Goal: Contribute content

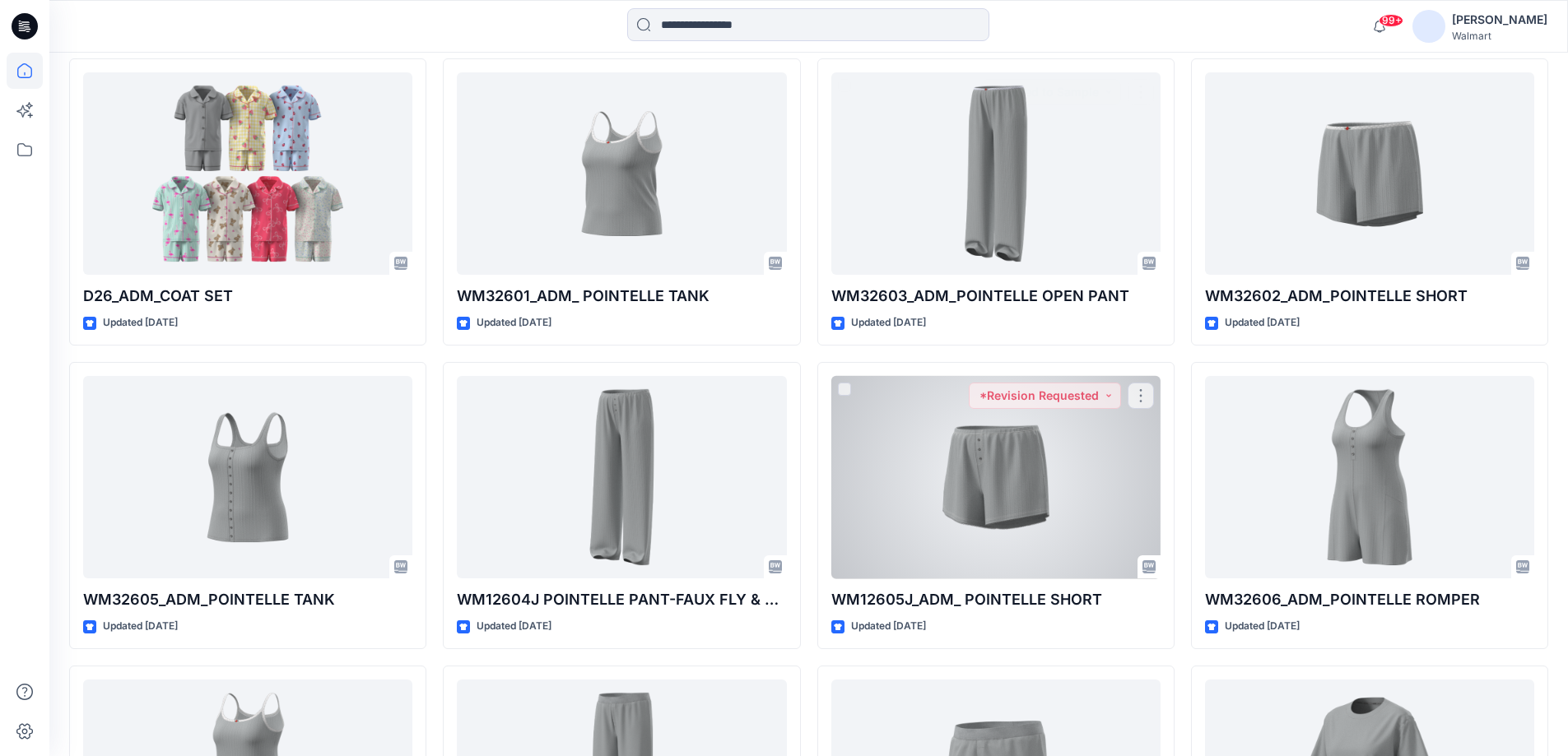
scroll to position [494, 0]
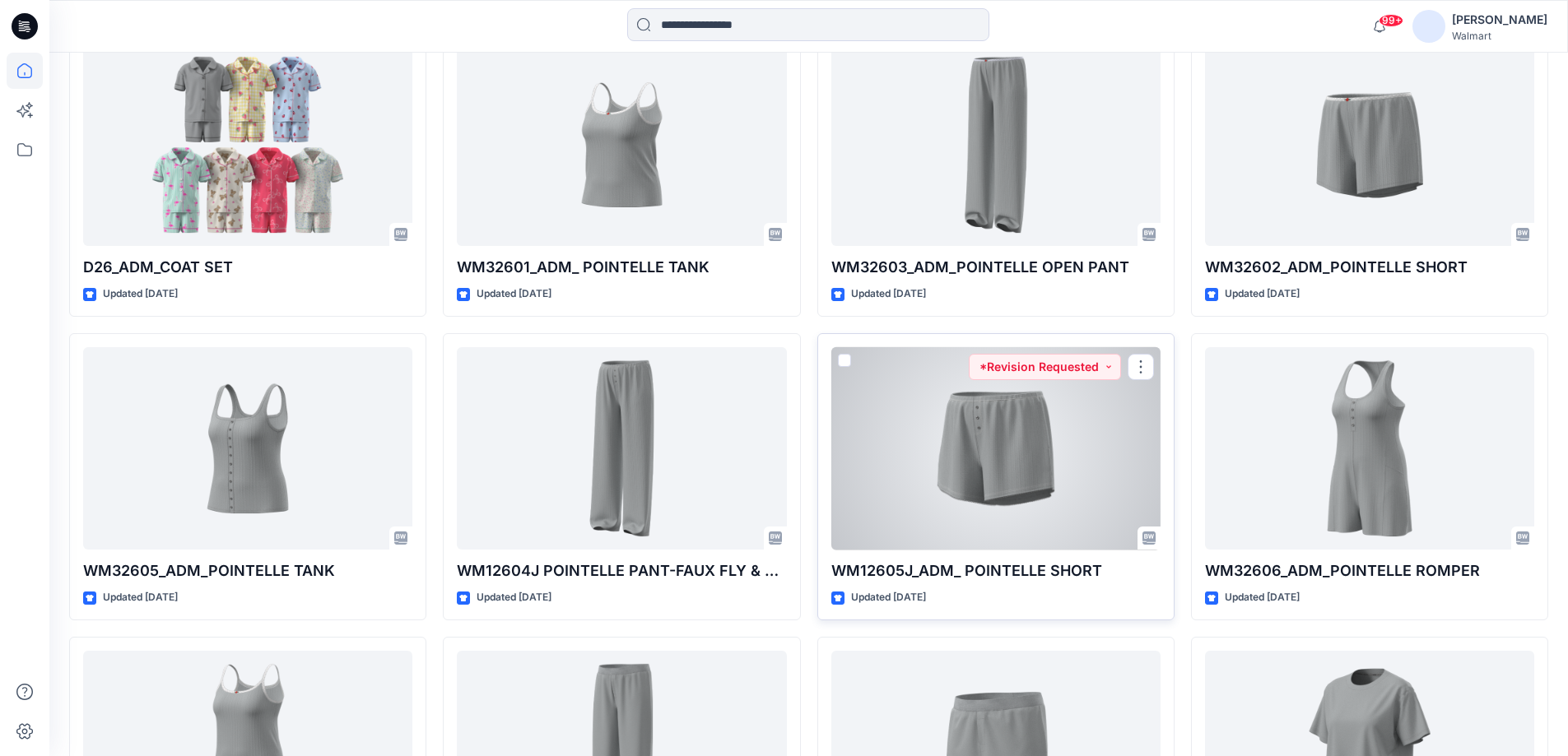
click at [1009, 449] on div at bounding box center [996, 448] width 330 height 203
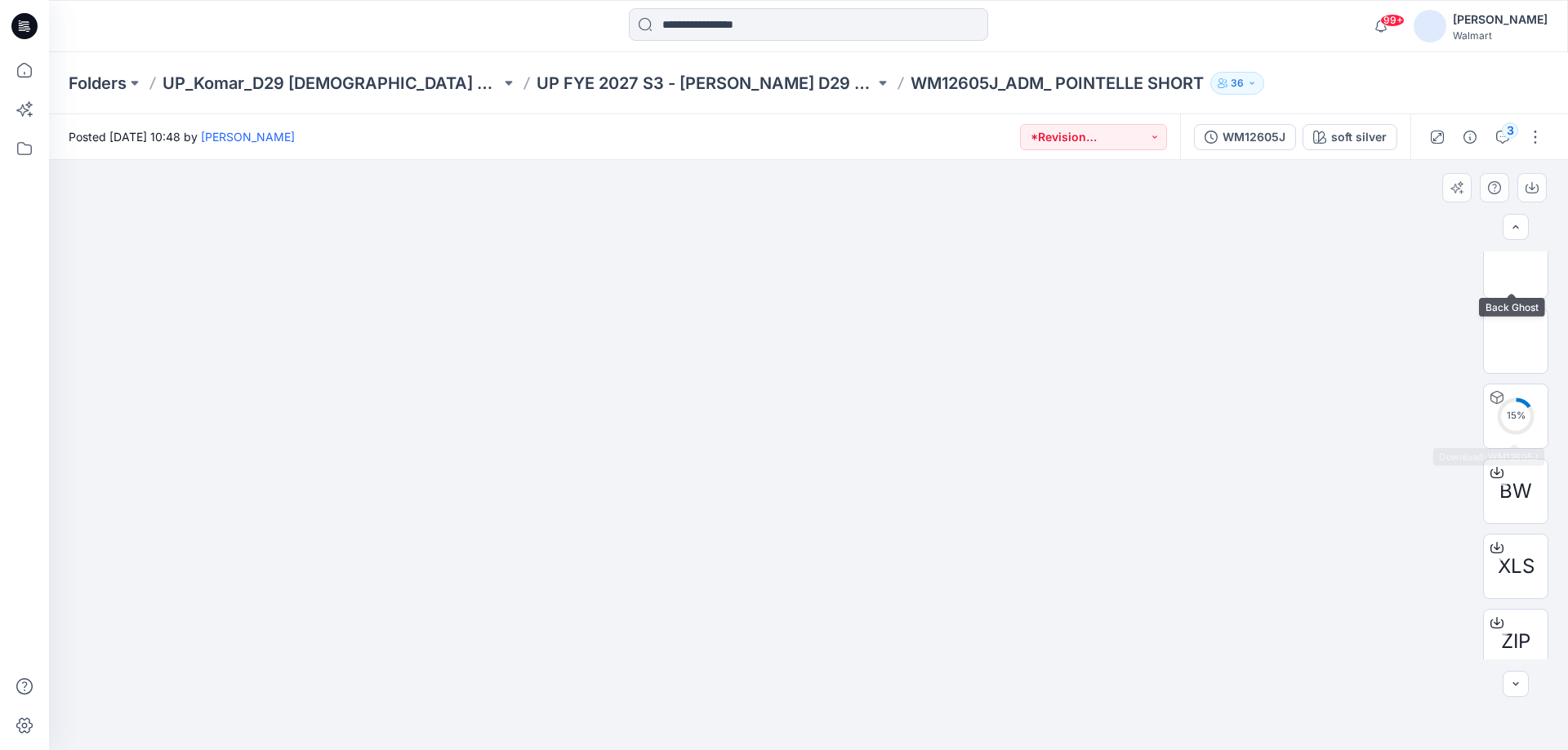
scroll to position [327, 0]
click at [1495, 389] on icon at bounding box center [1497, 387] width 7 height 9
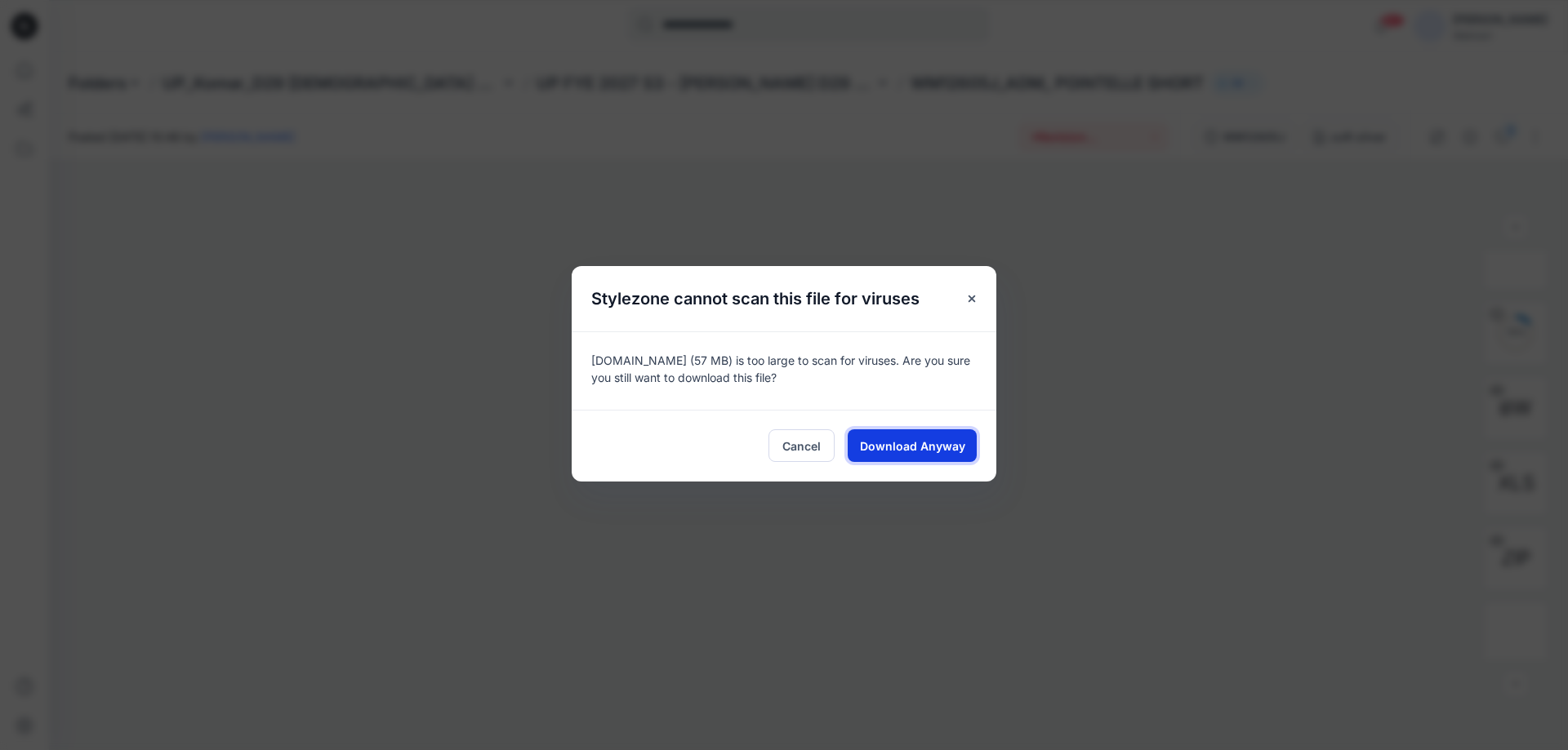
click at [966, 441] on button "Download Anyway" at bounding box center [912, 445] width 129 height 33
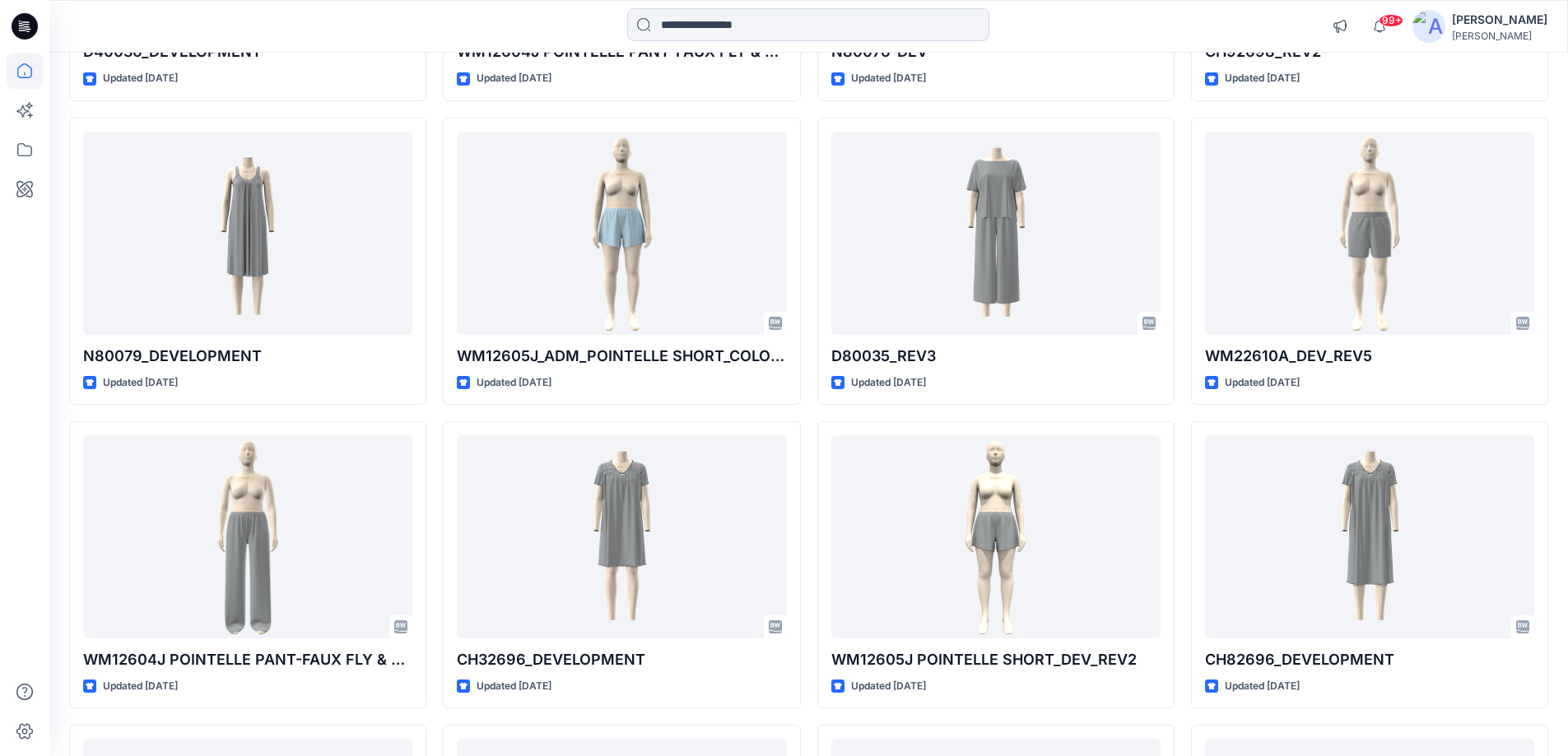
scroll to position [5747, 0]
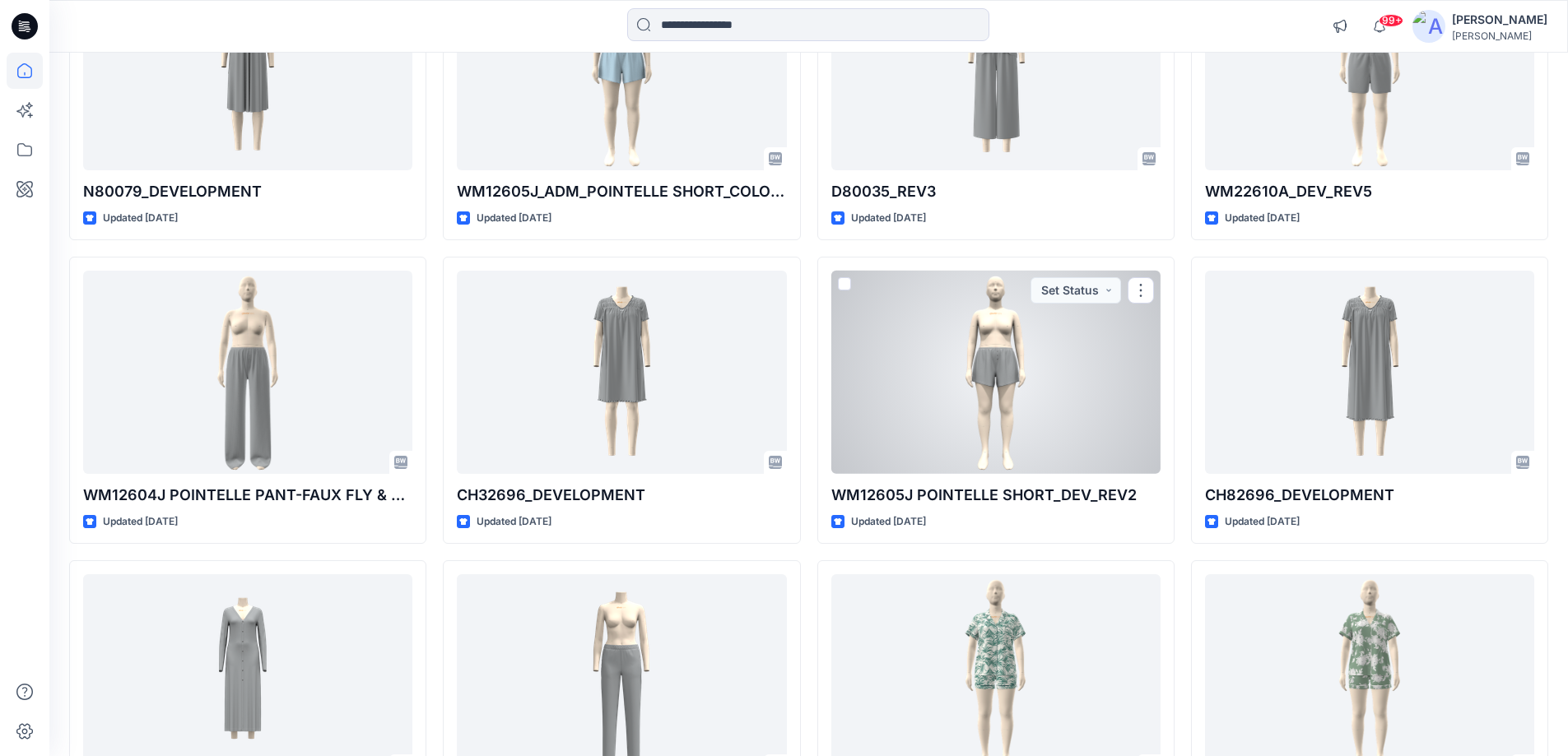
click at [1006, 367] on div at bounding box center [996, 372] width 330 height 203
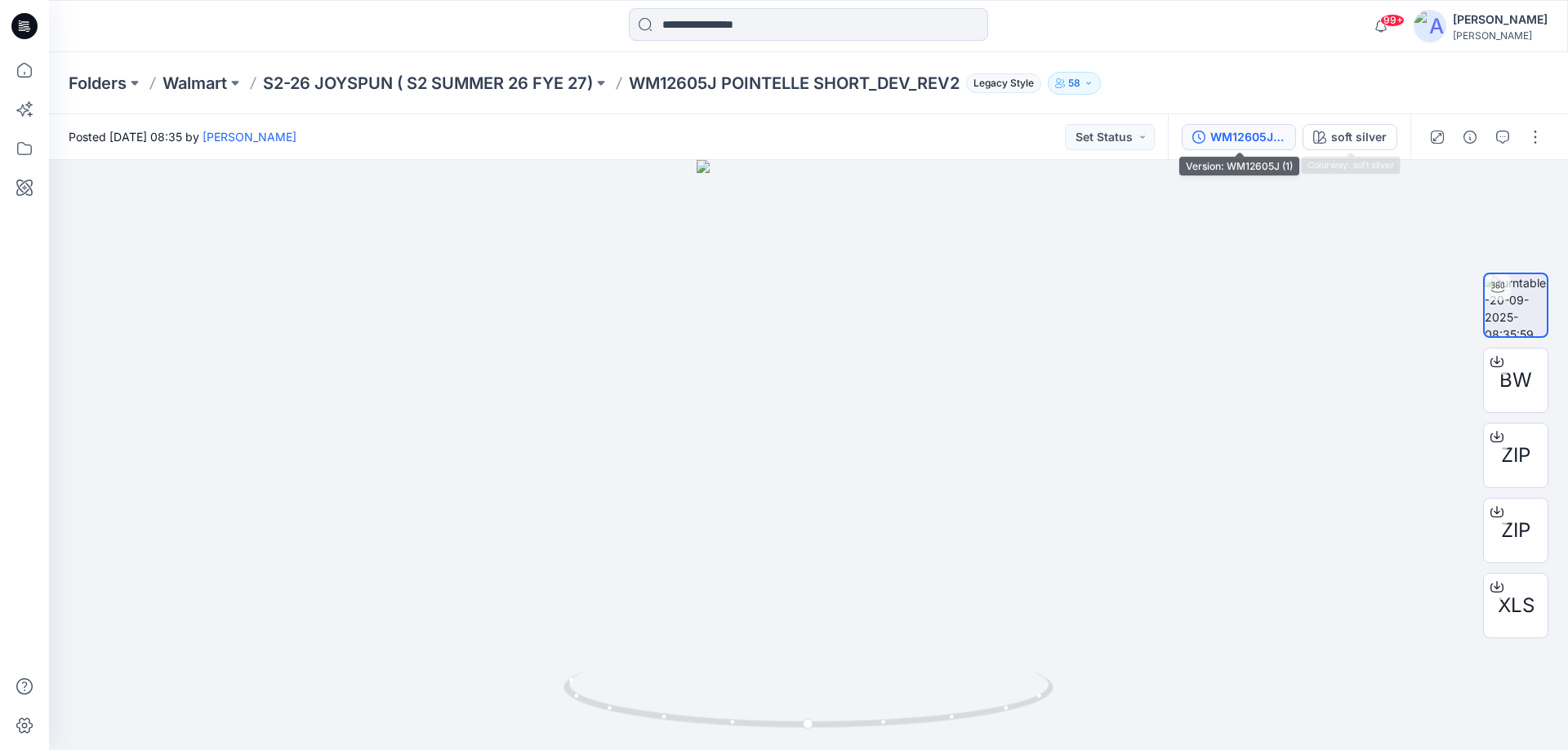
click at [1260, 130] on div "WM12605J (1)" at bounding box center [1248, 136] width 76 height 18
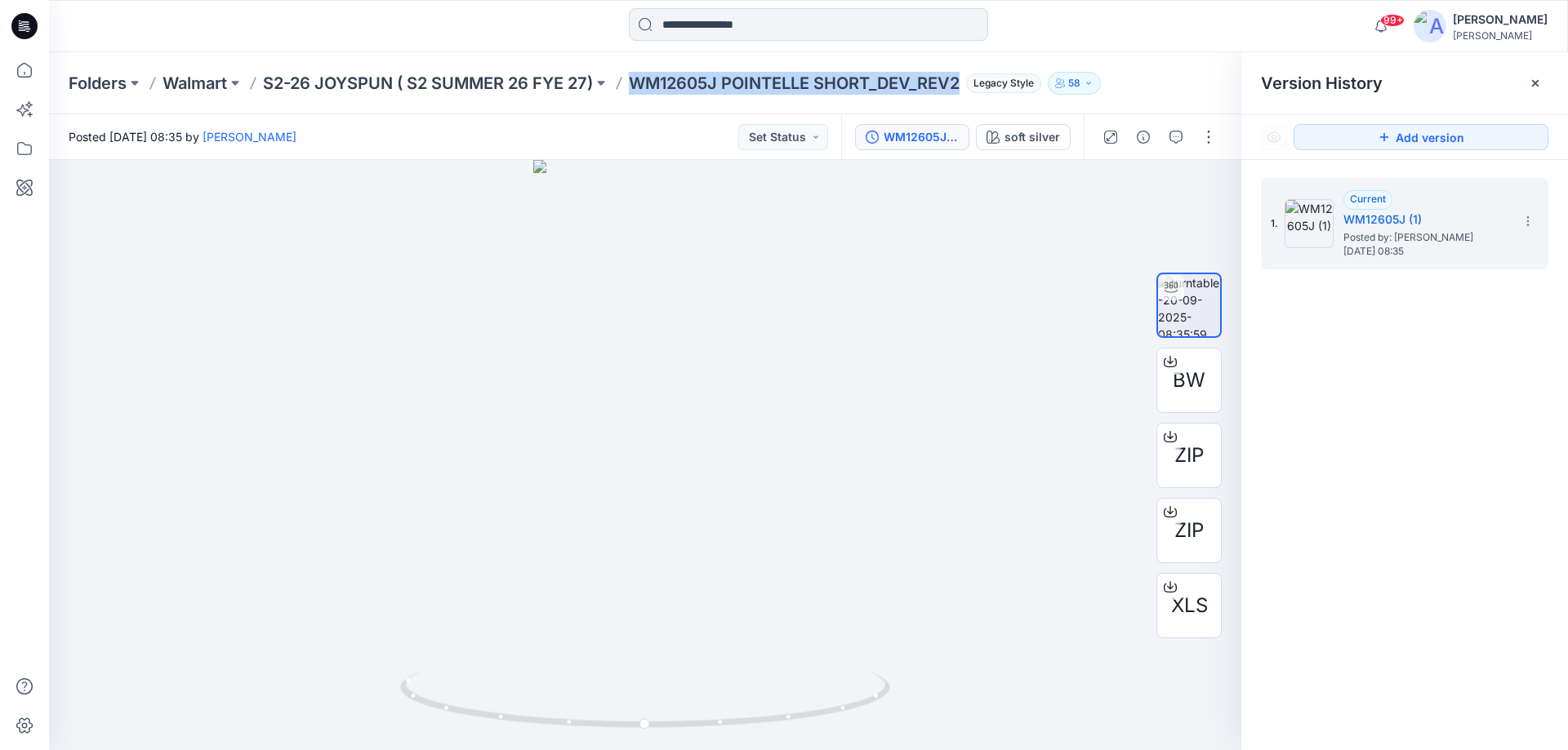
drag, startPoint x: 966, startPoint y: 89, endPoint x: 630, endPoint y: 87, distance: 336.0
click at [630, 87] on div "Folders Walmart S2-26 JOYSPUN ( S2 SUMMER 26 FYE 27) WM12605J POINTELLE SHORT_D…" at bounding box center [745, 83] width 1353 height 23
copy p "WM12605J POINTELLE SHORT_DEV_REV2"
click at [405, 78] on p "S2-26 JOYSPUN ( S2 SUMMER 26 FYE 27)" at bounding box center [427, 83] width 330 height 23
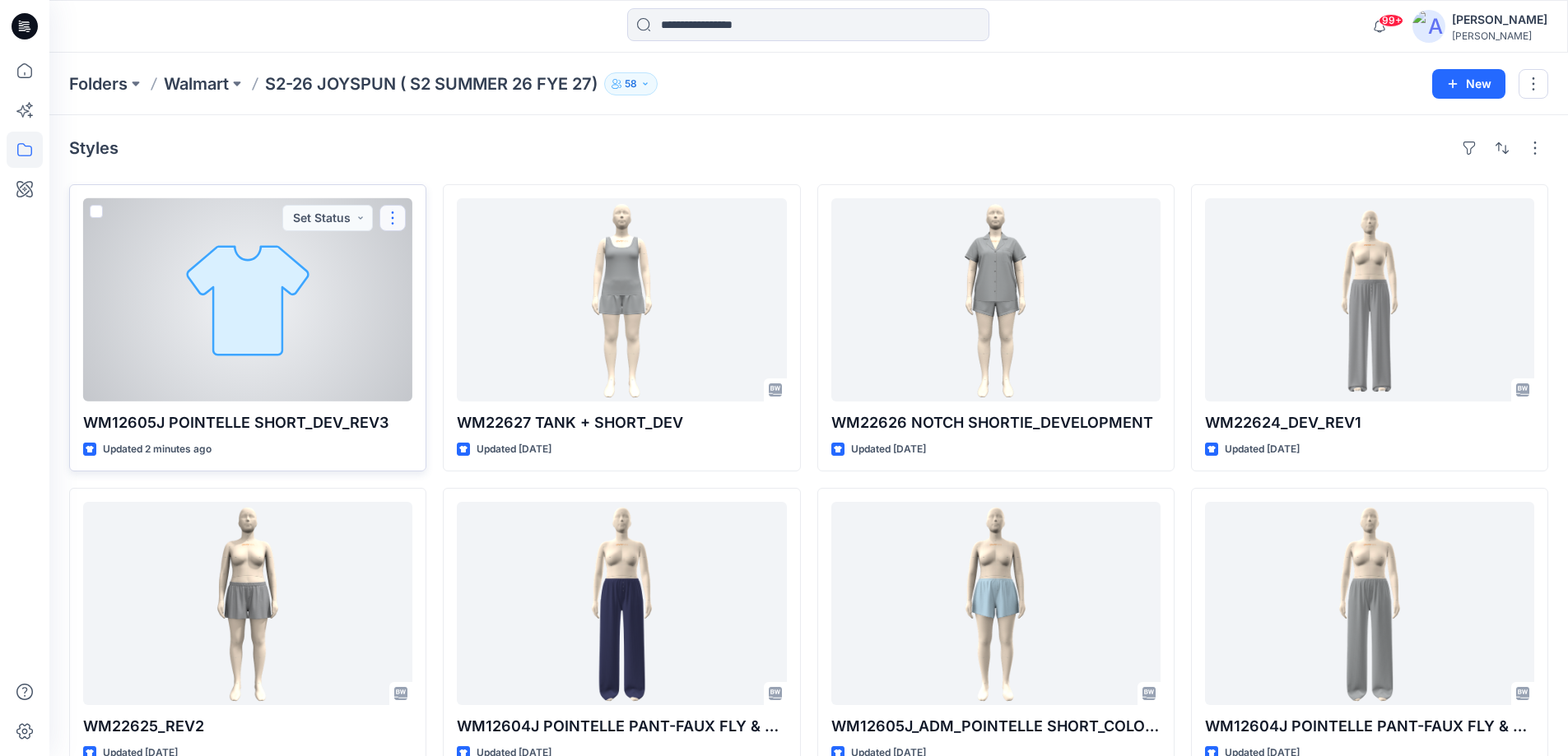
click at [398, 225] on button "button" at bounding box center [393, 218] width 26 height 26
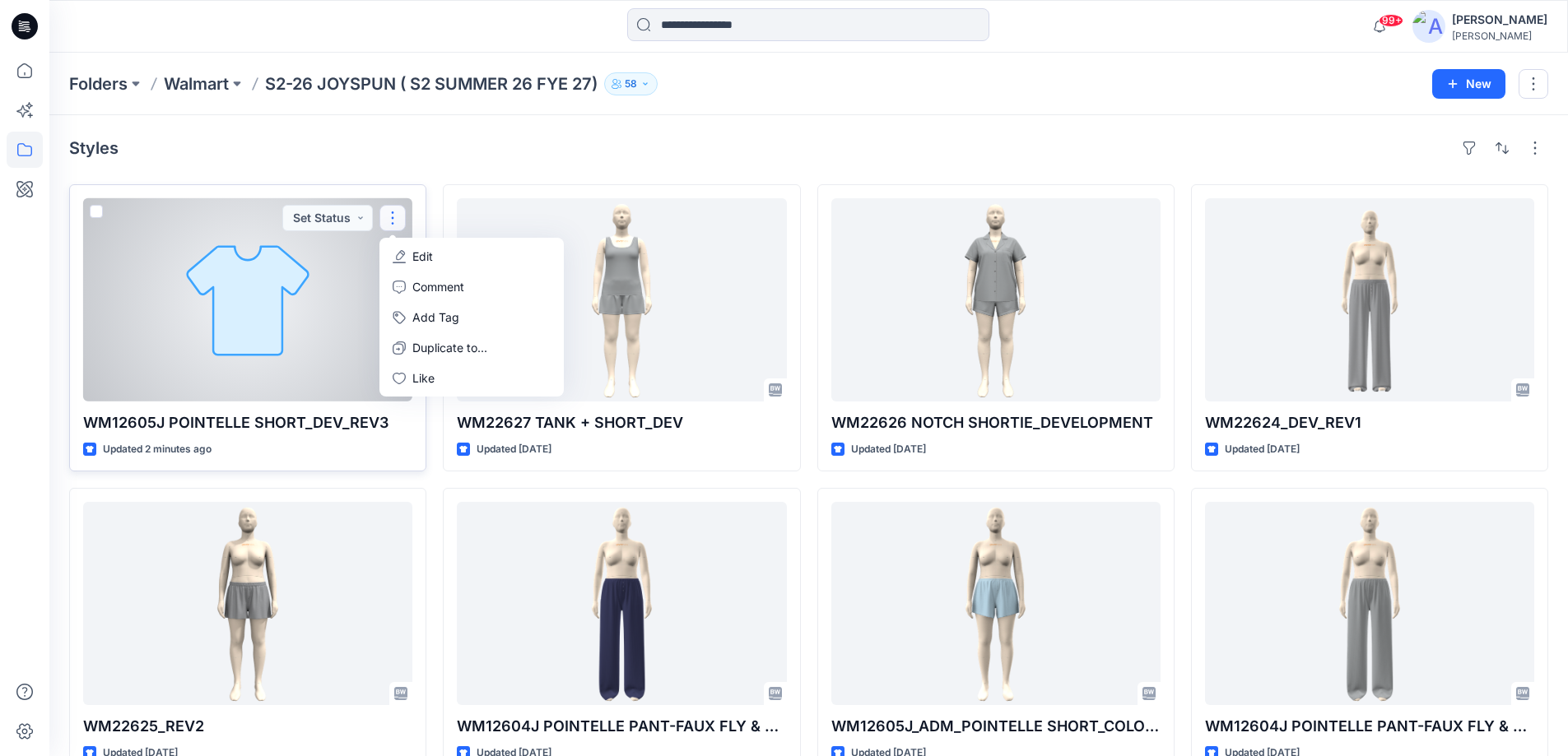
click at [423, 253] on p "Edit" at bounding box center [423, 256] width 21 height 17
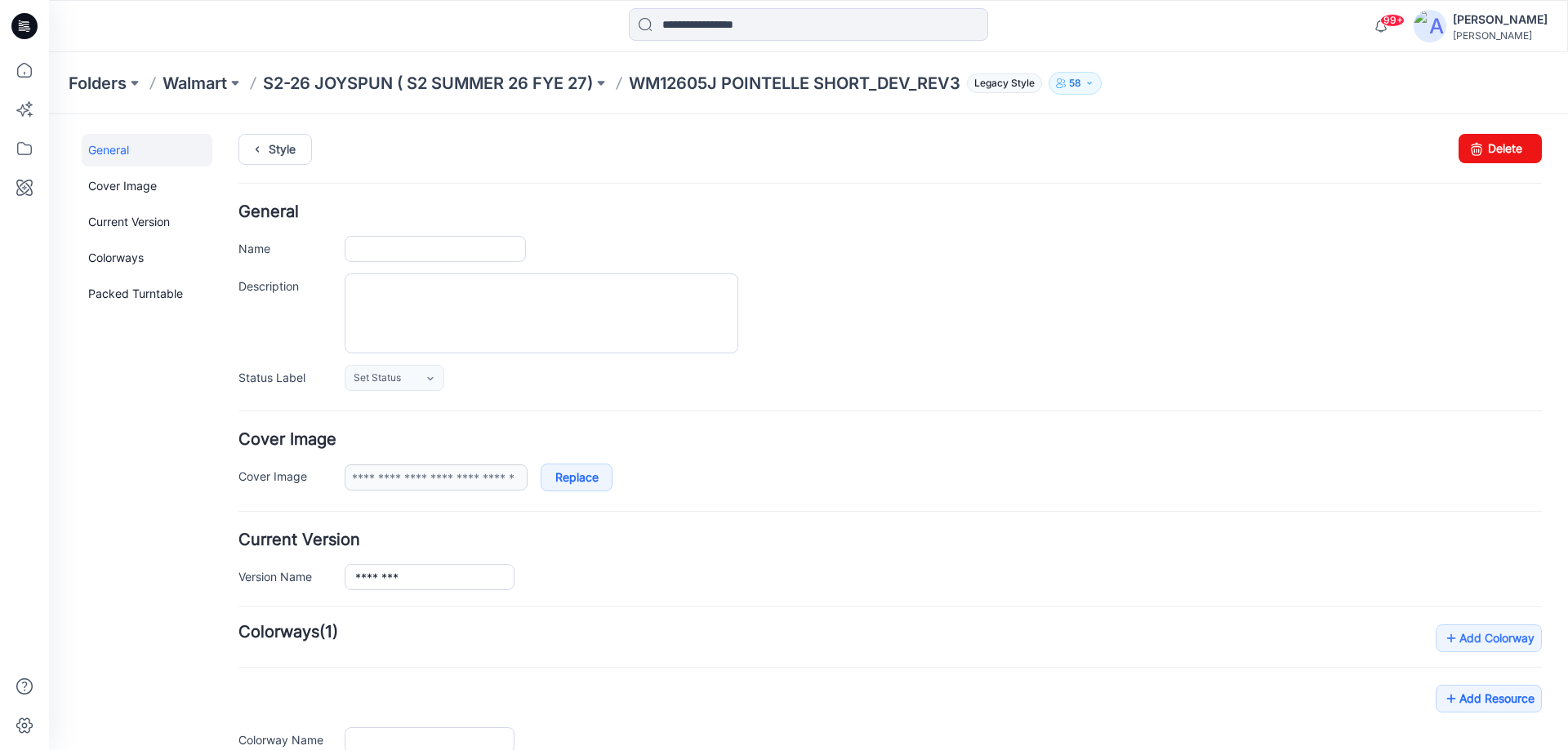
scroll to position [227, 0]
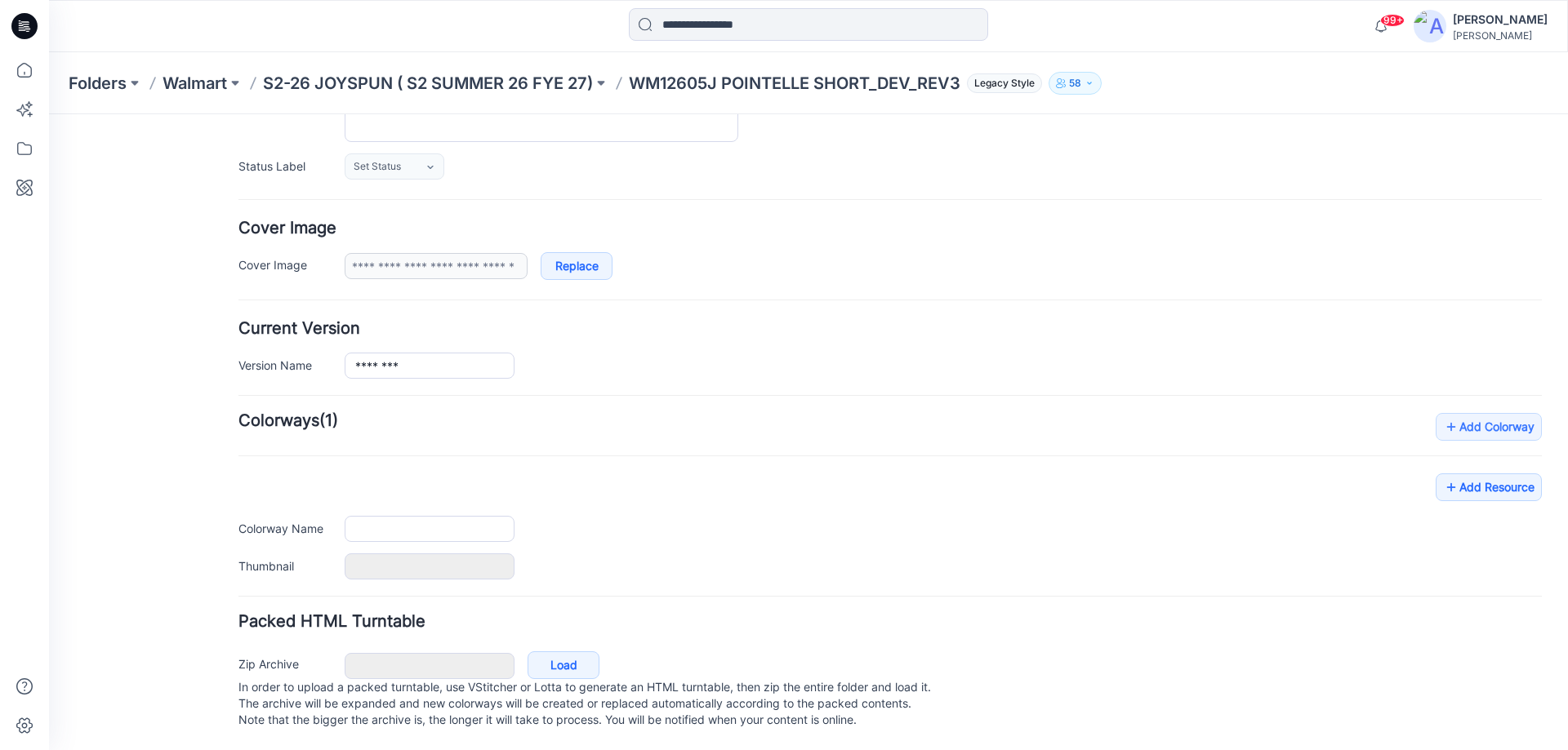
type input "**********"
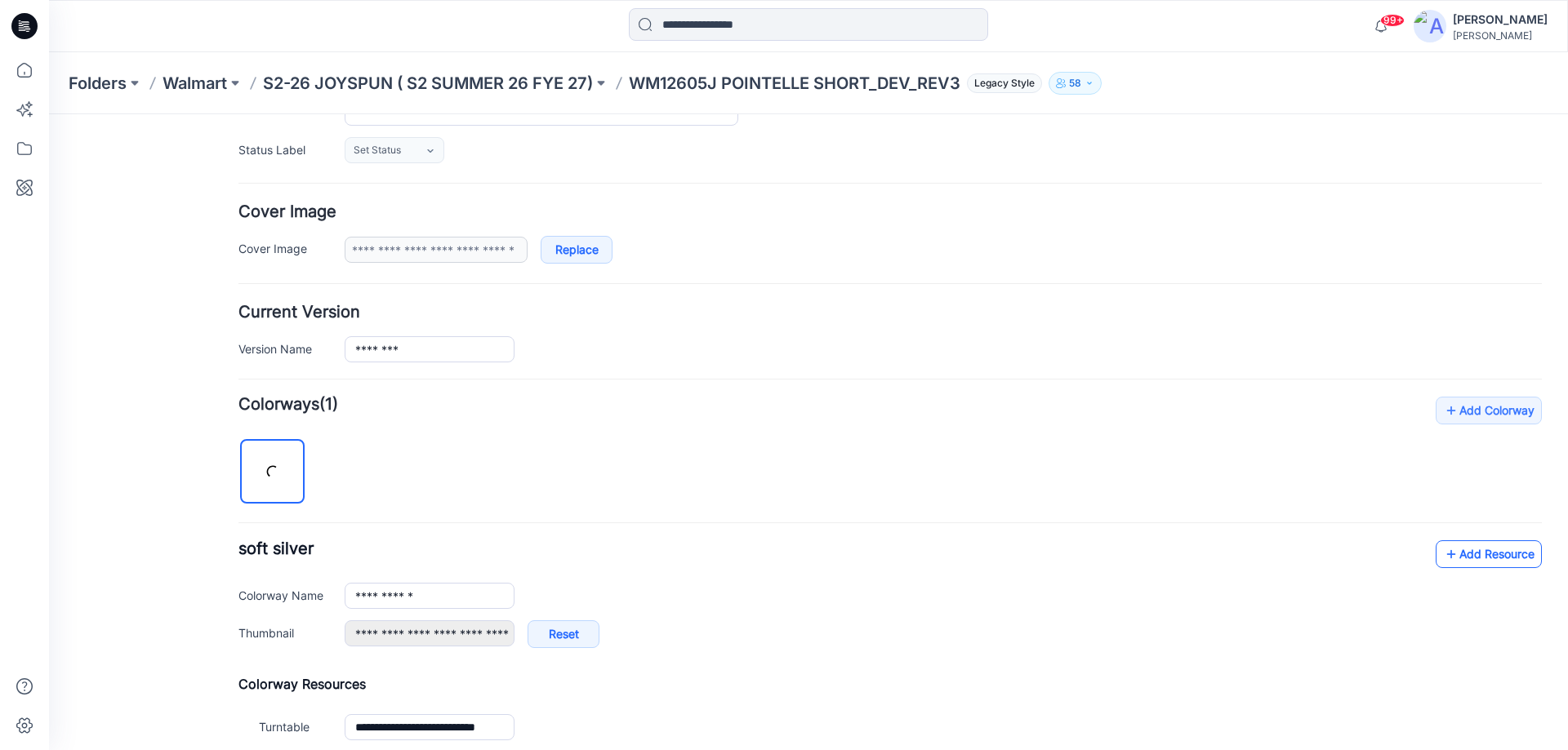
click at [1470, 554] on link "Add Resource" at bounding box center [1489, 554] width 106 height 27
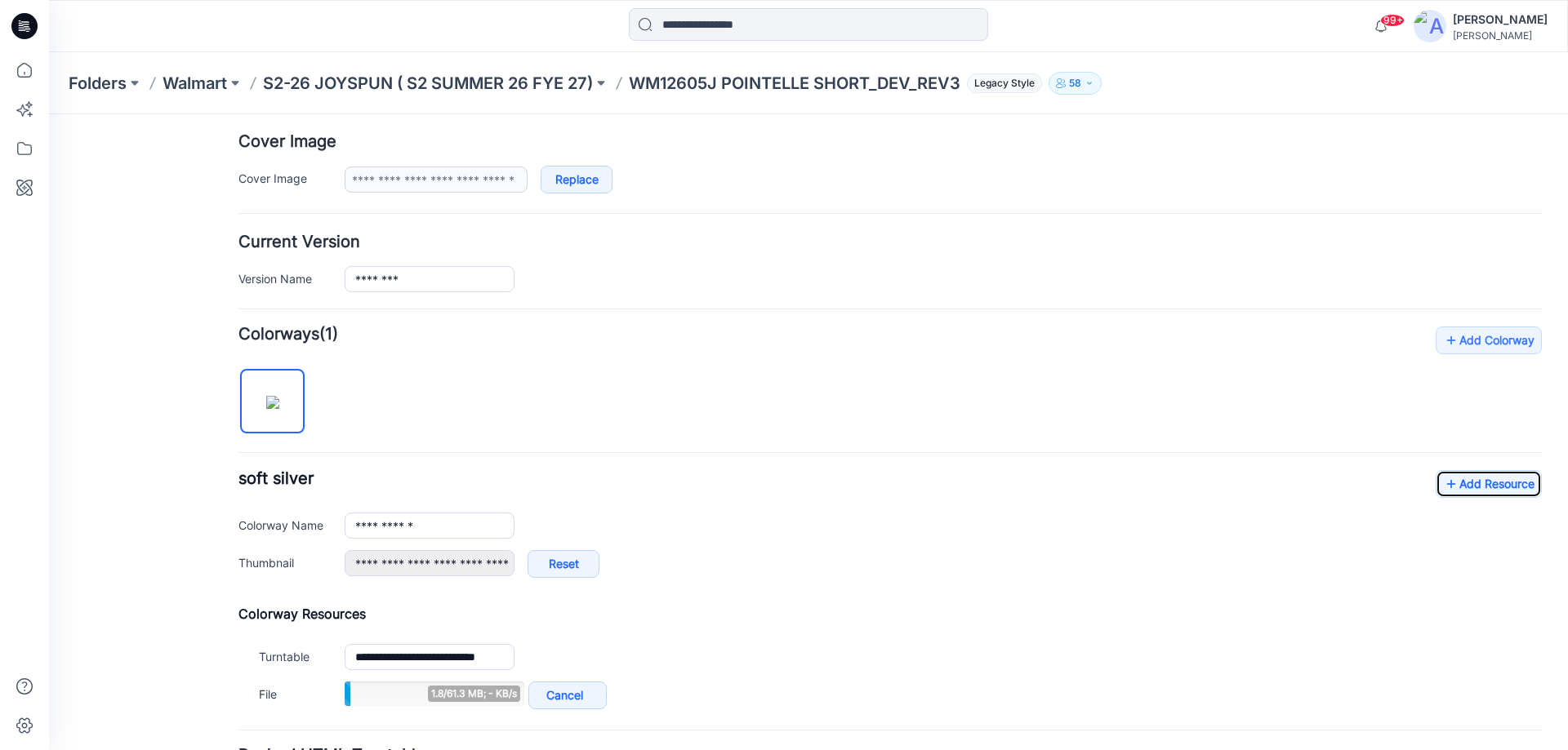
scroll to position [391, 0]
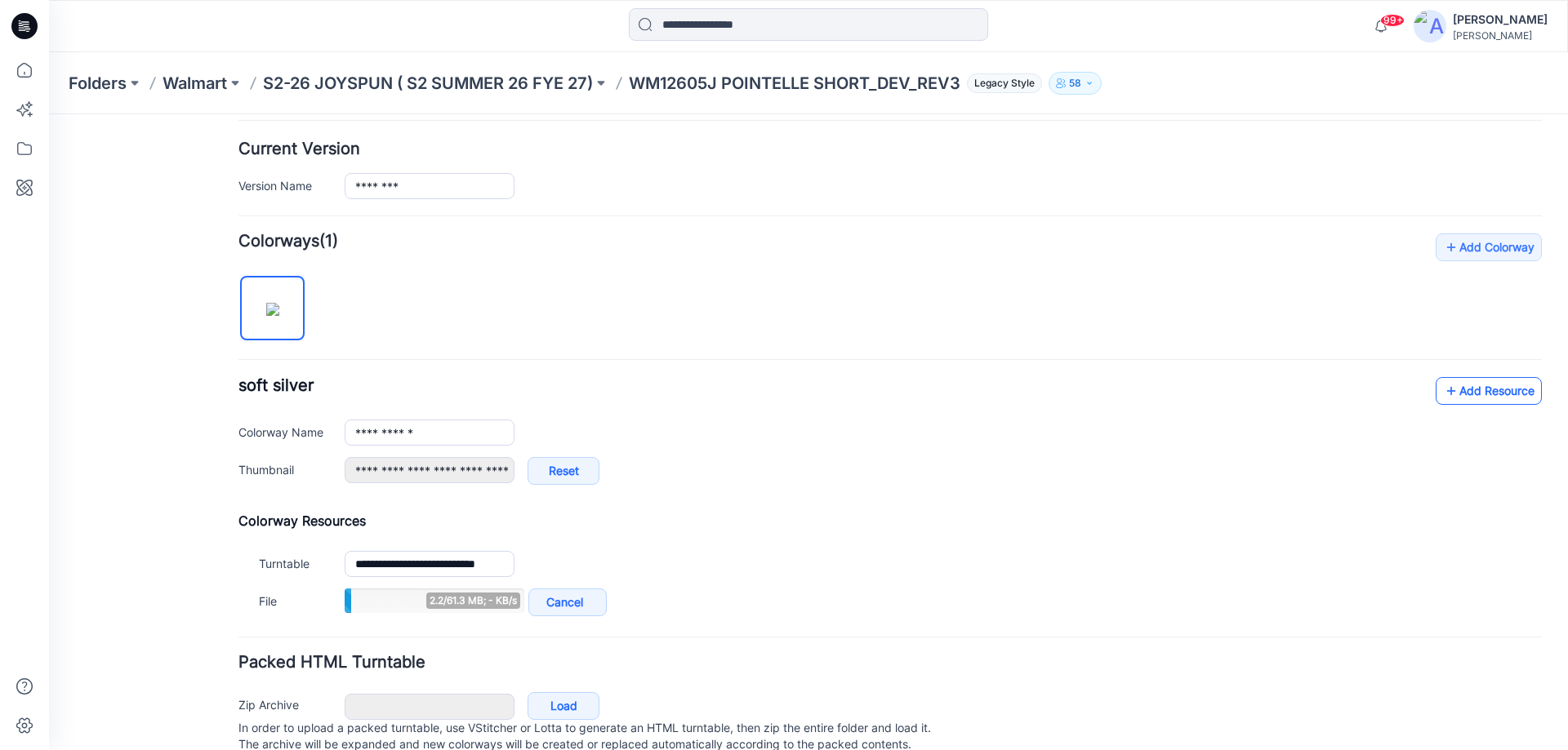
click at [1456, 390] on link "Add Resource" at bounding box center [1489, 391] width 106 height 27
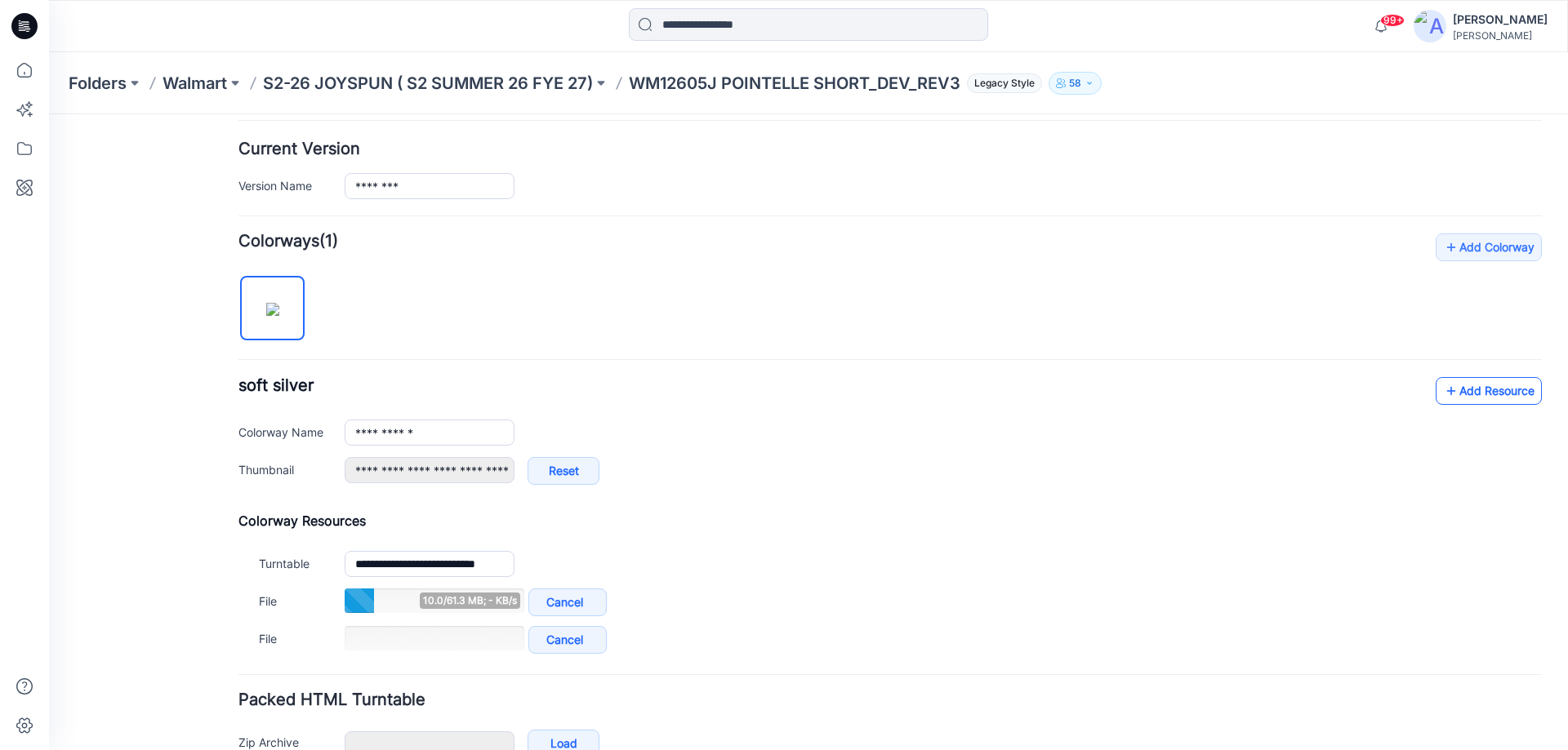
click at [1496, 394] on link "Add Resource" at bounding box center [1489, 391] width 106 height 27
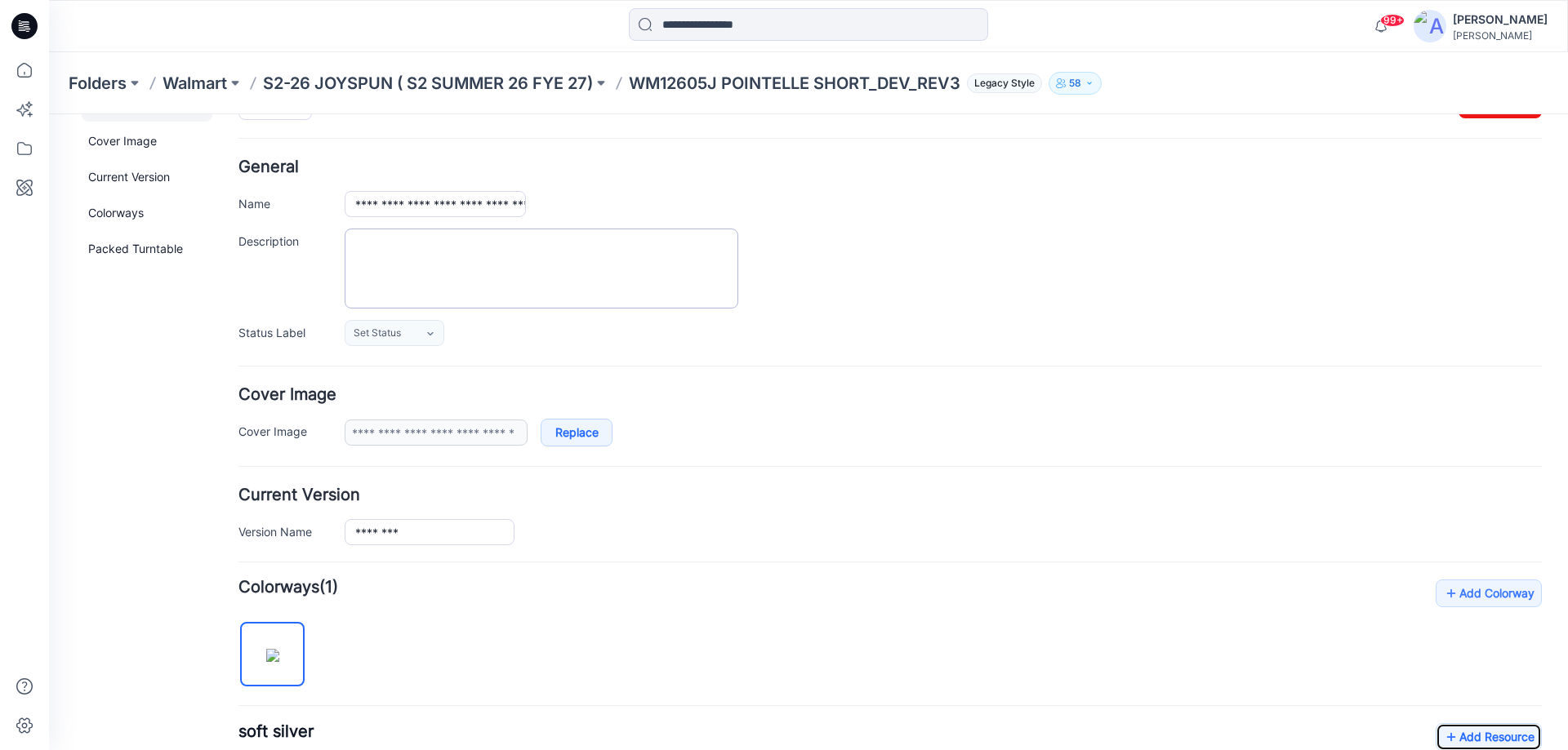
scroll to position [0, 0]
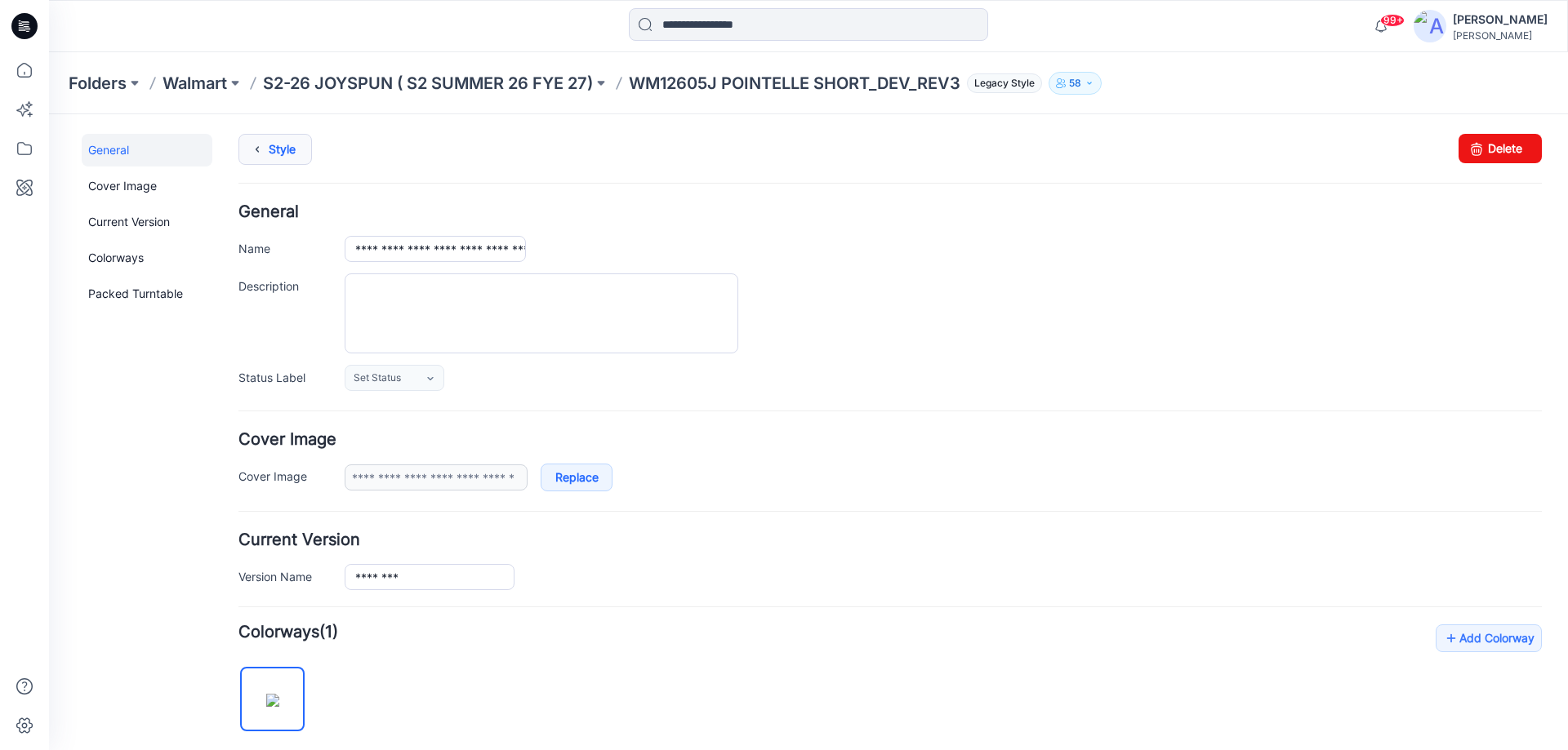
click at [283, 153] on link "Style" at bounding box center [275, 149] width 74 height 31
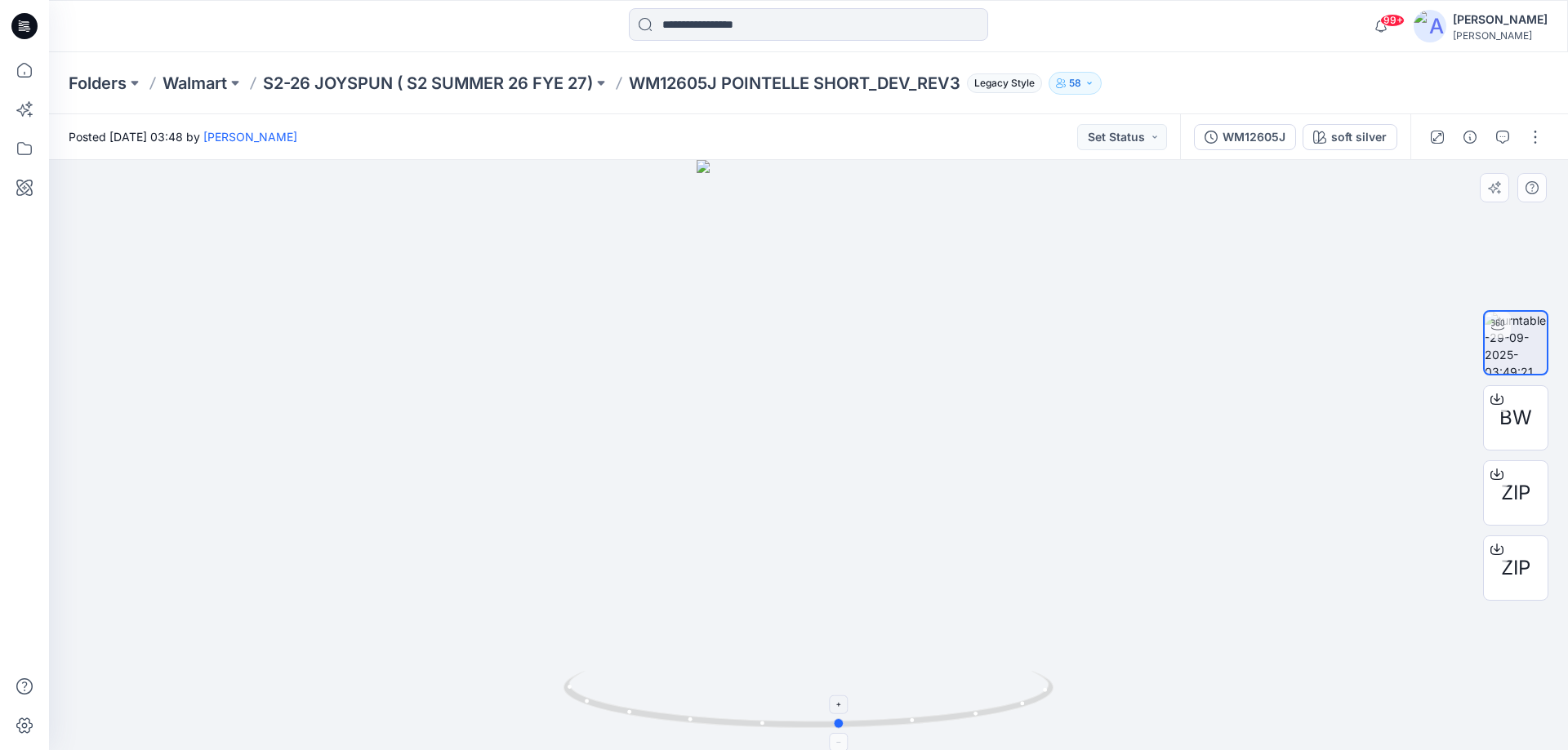
drag, startPoint x: 844, startPoint y: 734, endPoint x: 875, endPoint y: 713, distance: 37.4
click at [875, 713] on div at bounding box center [808, 455] width 1519 height 590
